Goal: Task Accomplishment & Management: Manage account settings

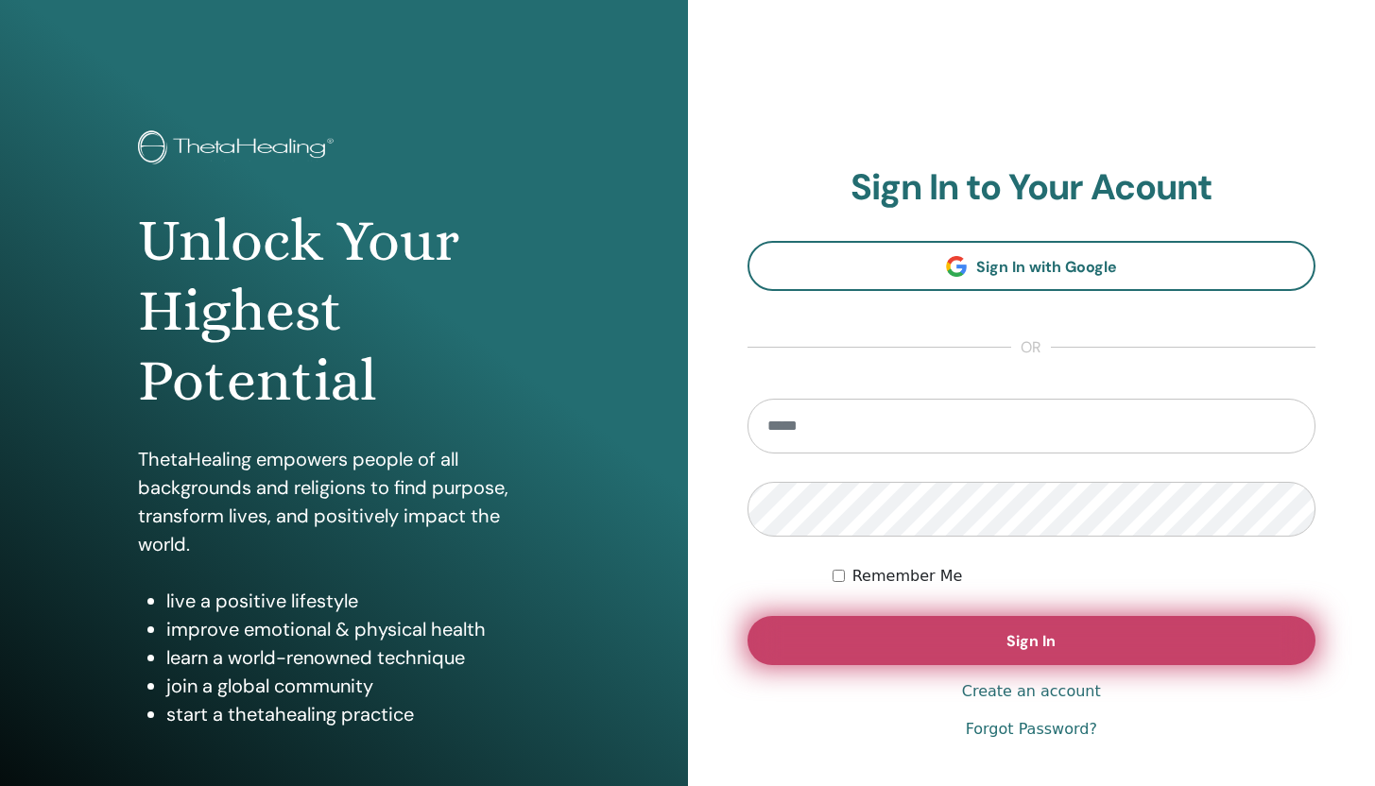
type input "**********"
click at [934, 657] on button "Sign In" at bounding box center [1031, 640] width 569 height 49
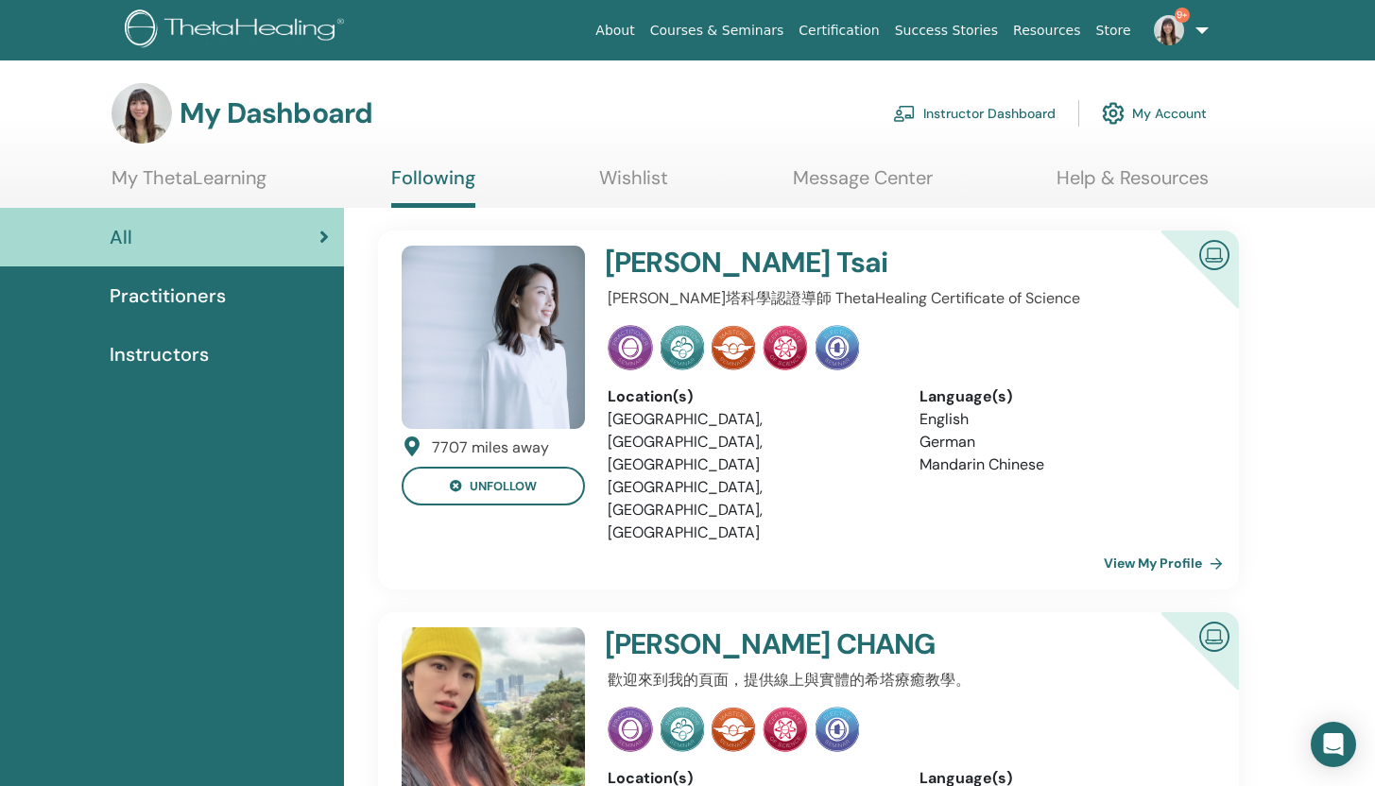
click at [962, 121] on link "Instructor Dashboard" at bounding box center [974, 114] width 163 height 42
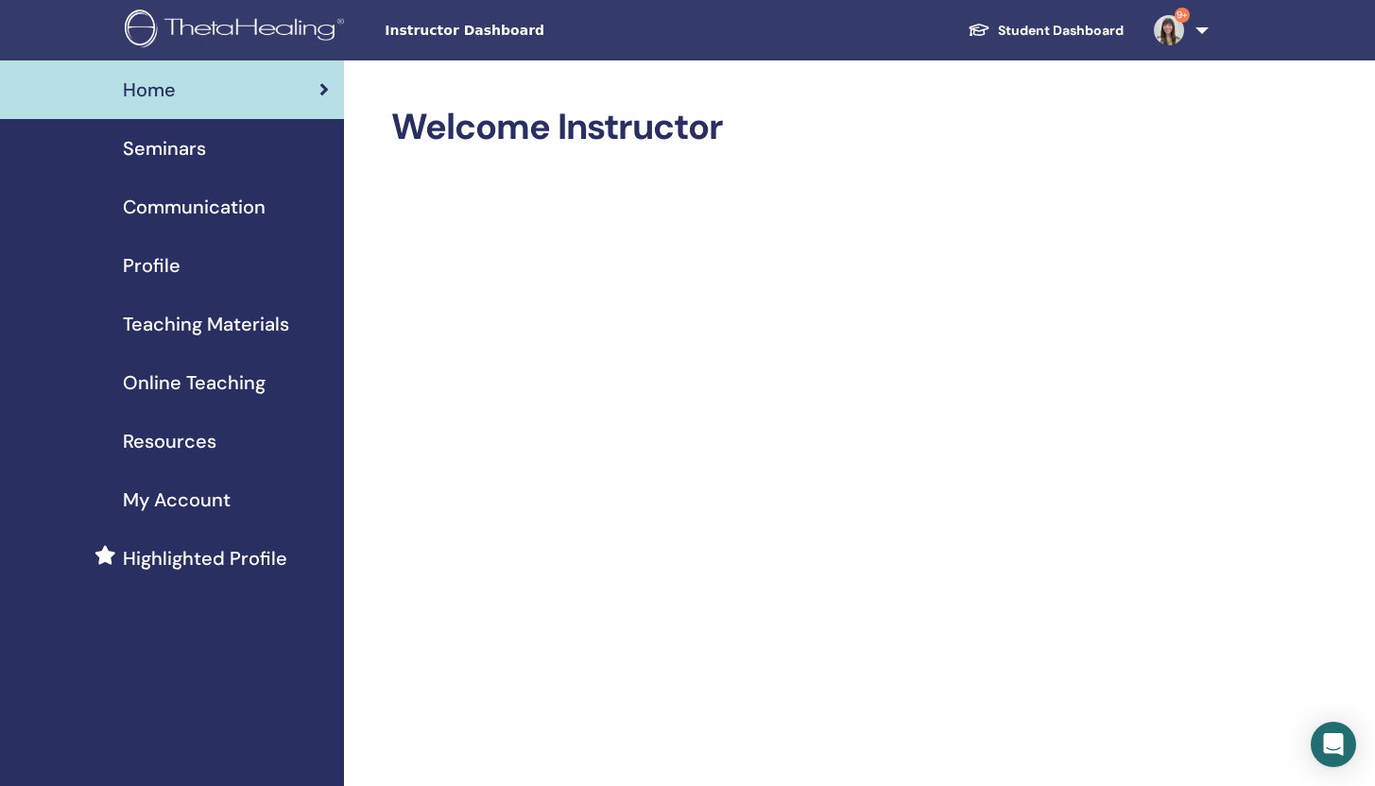
click at [197, 159] on span "Seminars" at bounding box center [164, 148] width 83 height 28
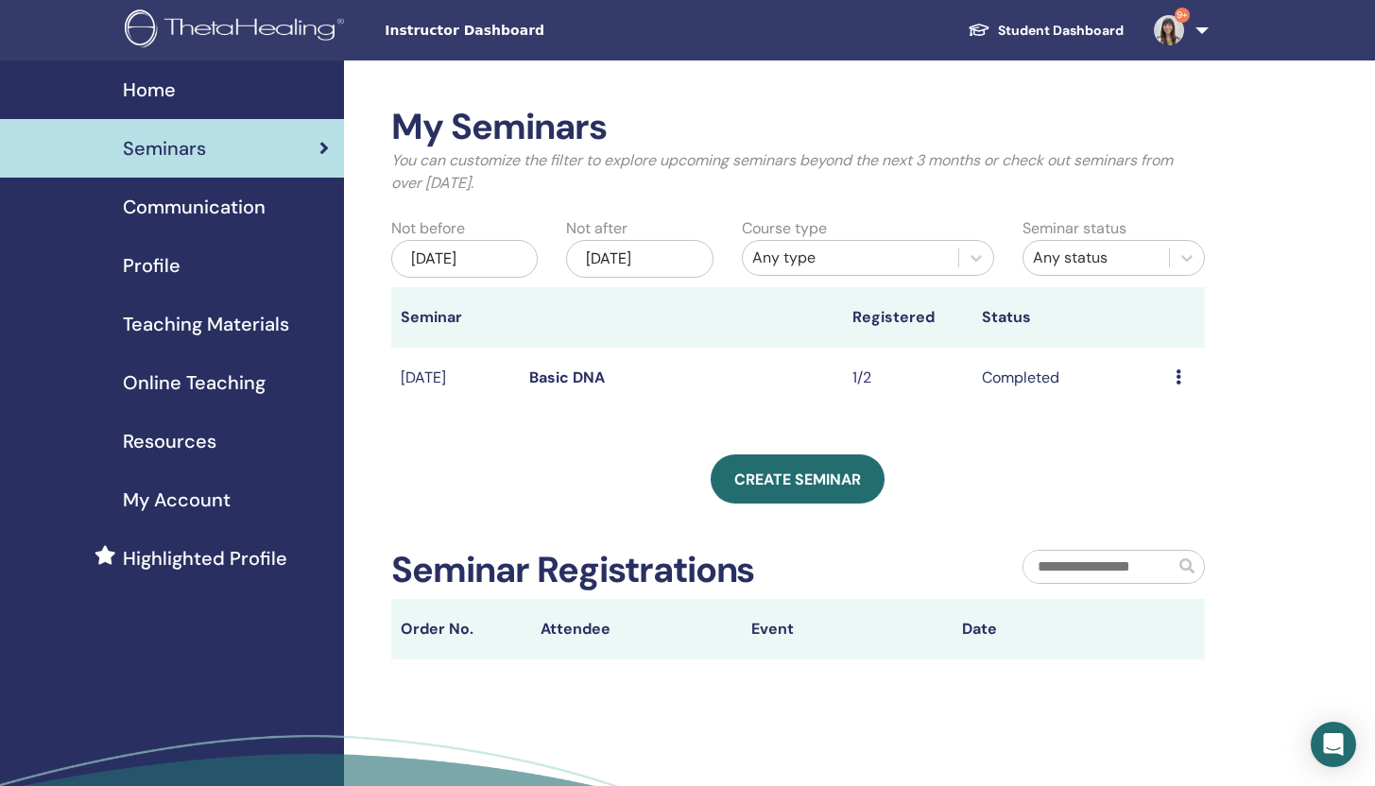
click at [1177, 376] on icon at bounding box center [1179, 376] width 6 height 15
click at [1166, 419] on link "Attendees" at bounding box center [1170, 420] width 72 height 20
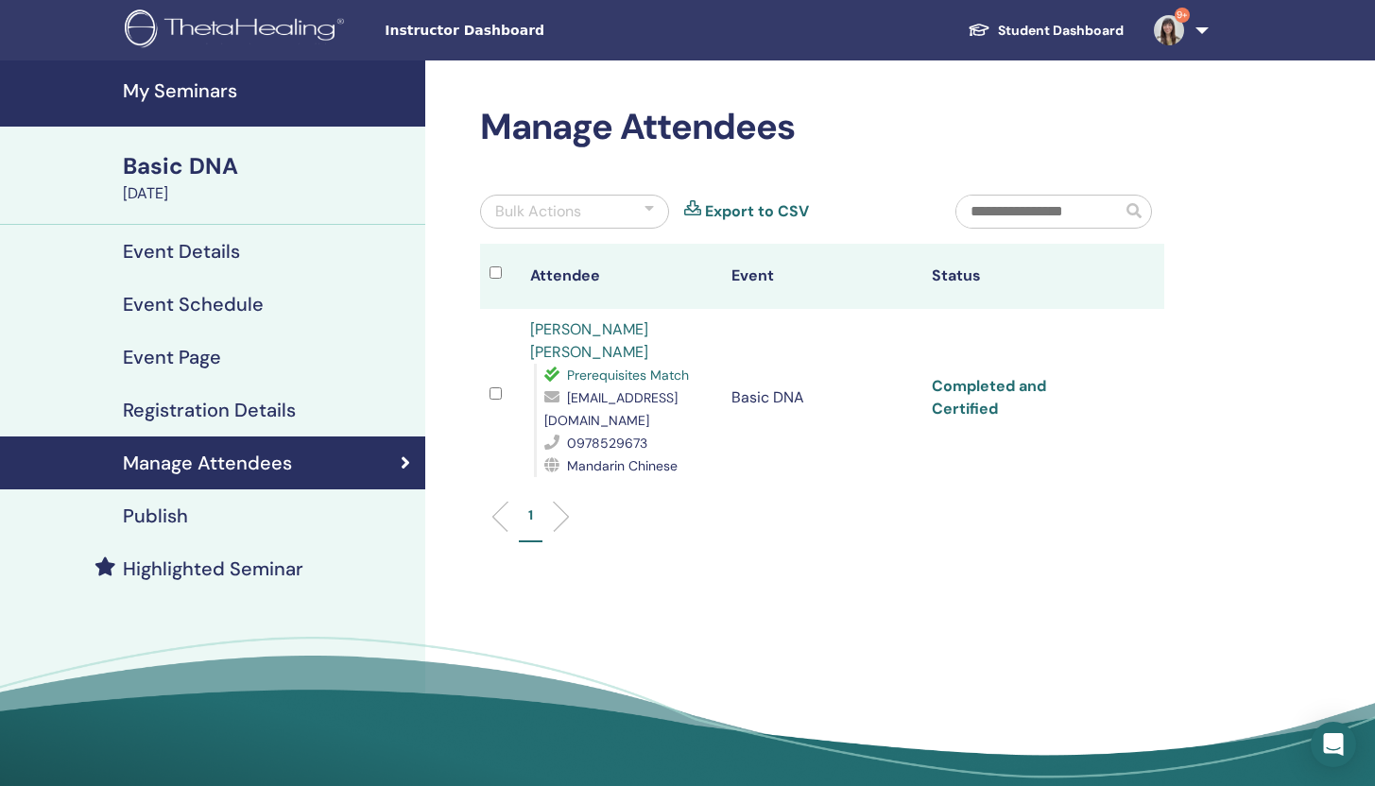
click at [988, 389] on link "Completed and Certified" at bounding box center [989, 397] width 114 height 43
